Goal: Task Accomplishment & Management: Manage account settings

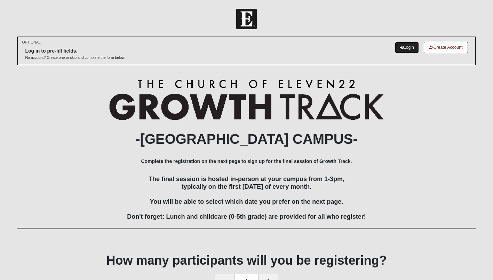
click at [405, 42] on link "Login" at bounding box center [407, 47] width 24 height 11
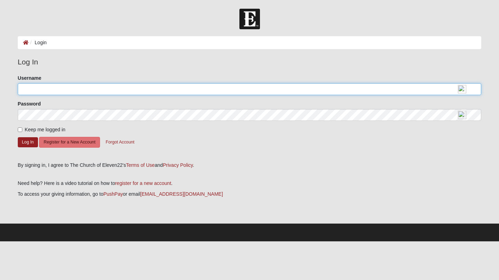
click at [162, 93] on input "Username" at bounding box center [249, 89] width 463 height 12
type input "jessicawaugaman@gmail.com"
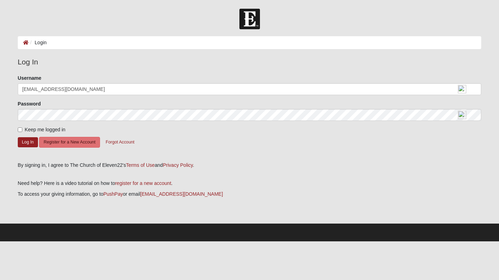
click at [29, 127] on span "Keep me logged in" at bounding box center [45, 130] width 41 height 6
click at [22, 127] on input "Keep me logged in" at bounding box center [20, 129] width 5 height 5
checkbox input "true"
click at [30, 138] on button "Log In" at bounding box center [28, 142] width 20 height 10
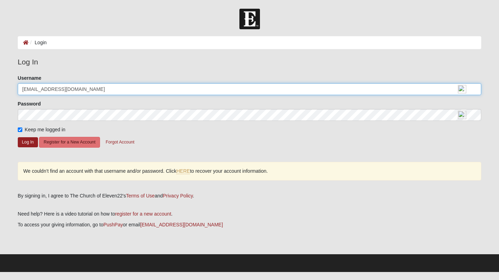
type input "jessicawaugaman"
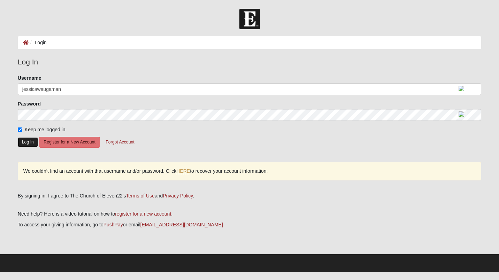
click at [21, 140] on button "Log In" at bounding box center [28, 142] width 20 height 10
click at [186, 170] on link "HERE" at bounding box center [183, 171] width 14 height 6
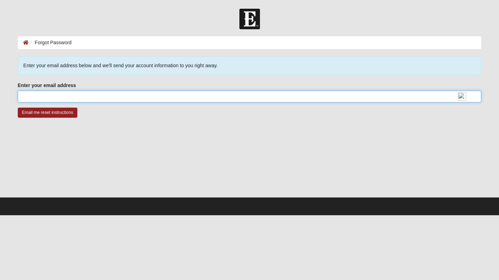
click at [109, 96] on input "Enter your email address" at bounding box center [249, 97] width 463 height 12
type input "[EMAIL_ADDRESS][DOMAIN_NAME]"
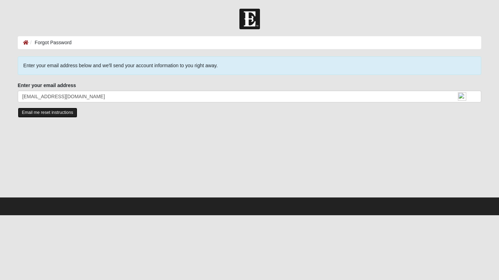
click at [34, 113] on input "Email me reset instructions" at bounding box center [48, 113] width 60 height 10
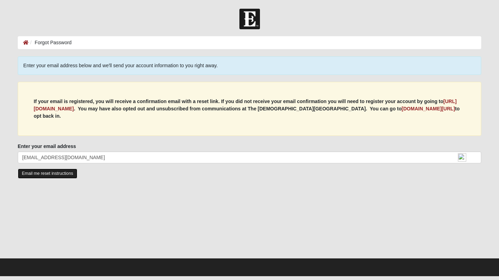
click at [59, 173] on input "Email me reset instructions" at bounding box center [48, 174] width 60 height 10
